Goal: Understand process/instructions: Learn how to perform a task or action

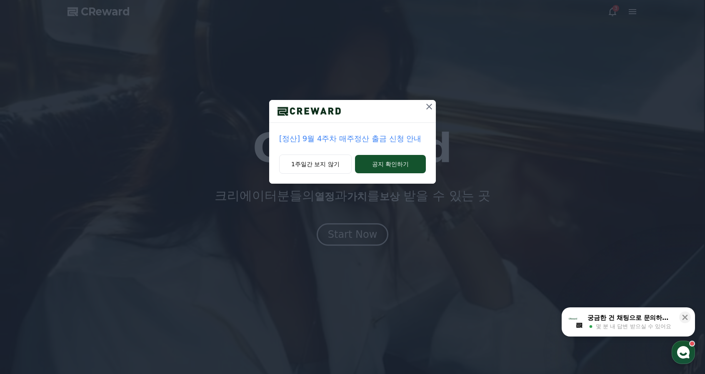
click at [429, 105] on icon at bounding box center [429, 107] width 10 height 10
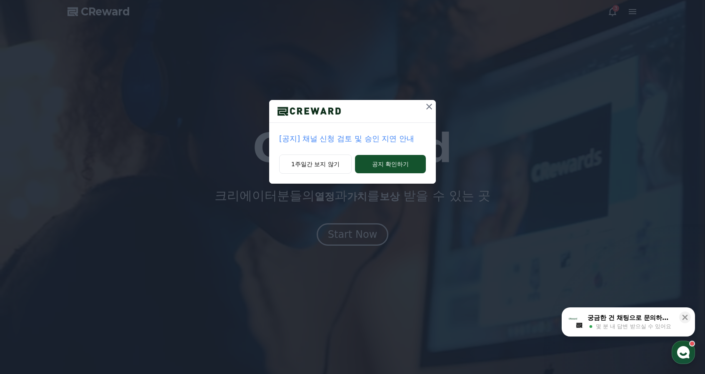
click at [432, 105] on icon at bounding box center [429, 107] width 10 height 10
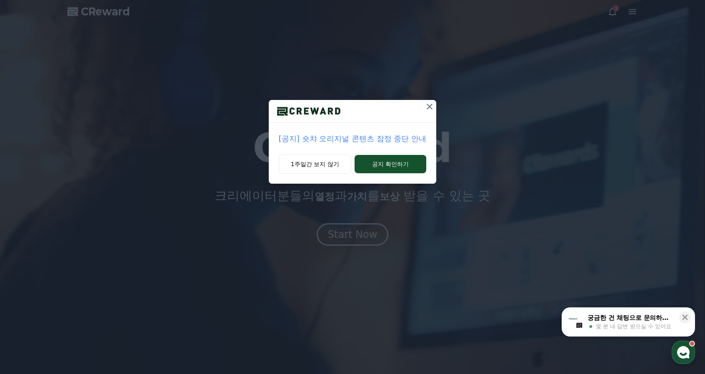
click at [430, 109] on icon at bounding box center [430, 107] width 10 height 10
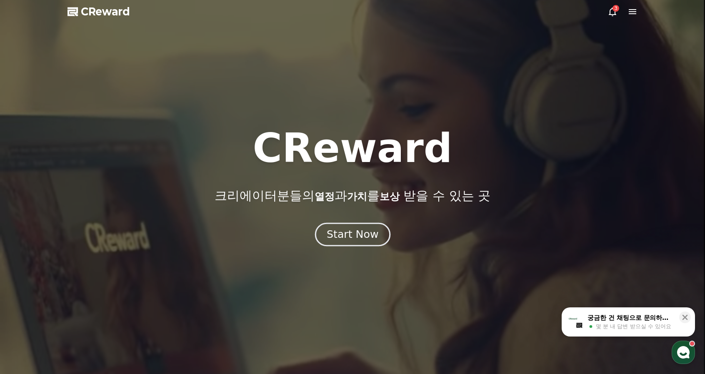
click at [346, 236] on div "Start Now" at bounding box center [353, 235] width 52 height 14
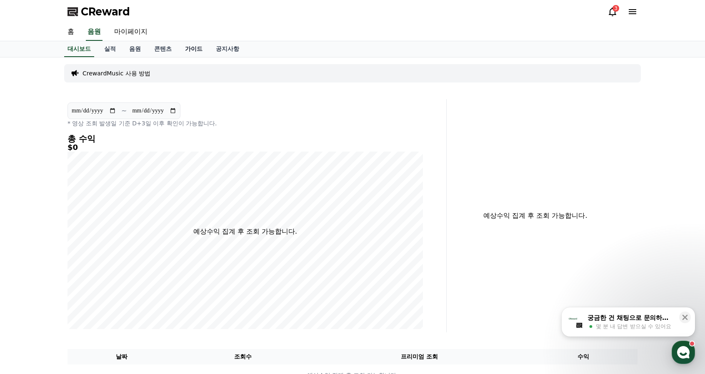
click at [189, 46] on link "가이드" at bounding box center [193, 49] width 31 height 16
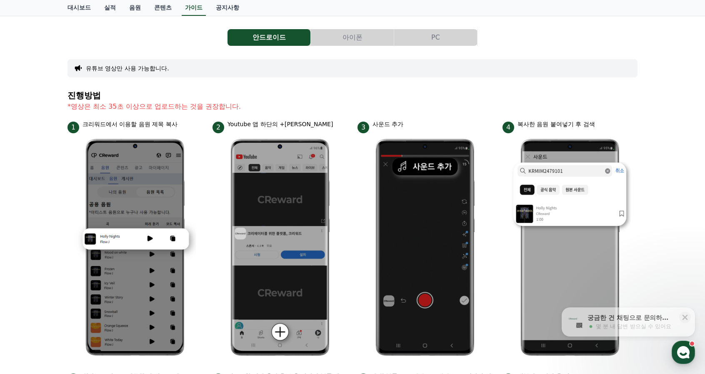
scroll to position [83, 0]
